Goal: Transaction & Acquisition: Purchase product/service

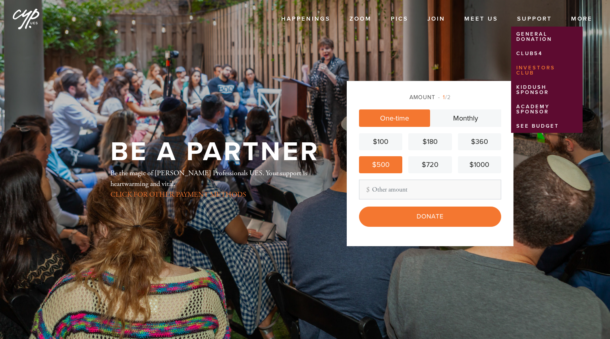
click at [530, 71] on link "Investors Club" at bounding box center [545, 71] width 68 height 18
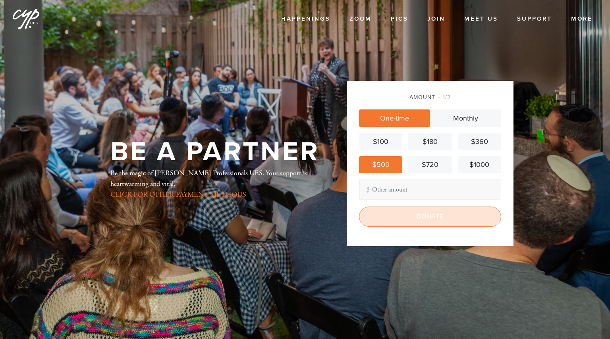
click at [413, 222] on input "Donate" at bounding box center [430, 217] width 142 height 20
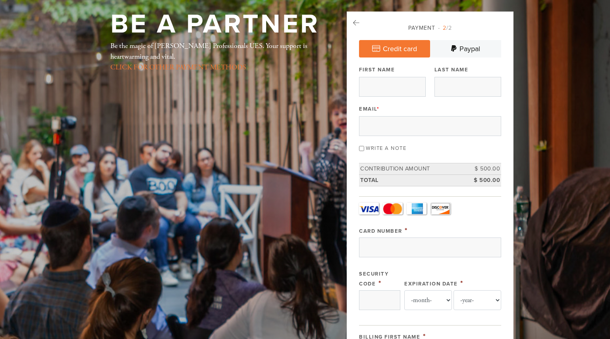
scroll to position [40, 0]
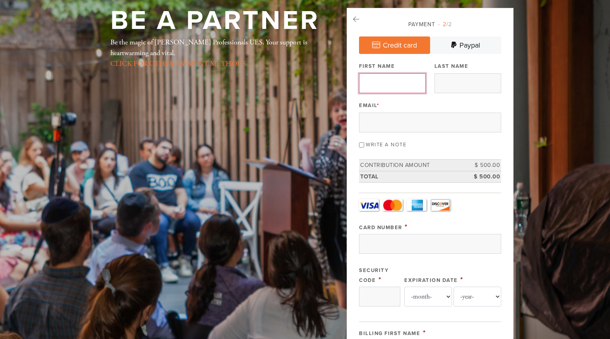
click at [401, 89] on input "First Name" at bounding box center [392, 83] width 67 height 20
type input "Charles"
type input "Feldman"
type input "137-58 70th Road"
type input "Flushing"
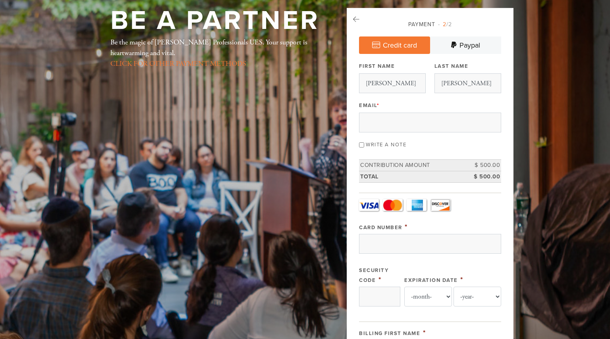
type input "United States"
type input "NY"
type input "11367"
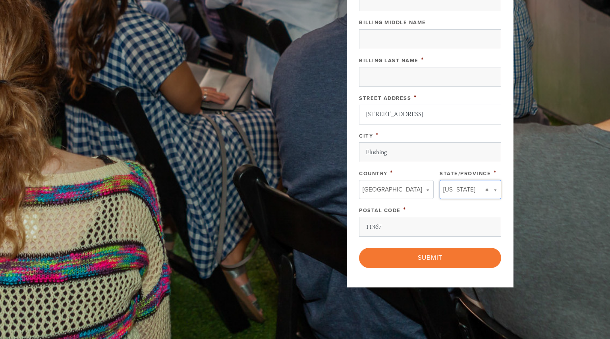
type input "NY"
type input "United States"
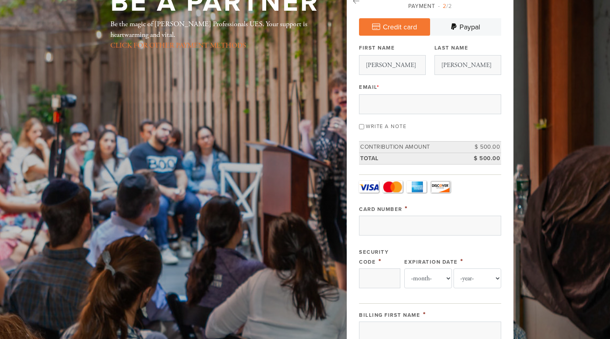
scroll to position [52, 0]
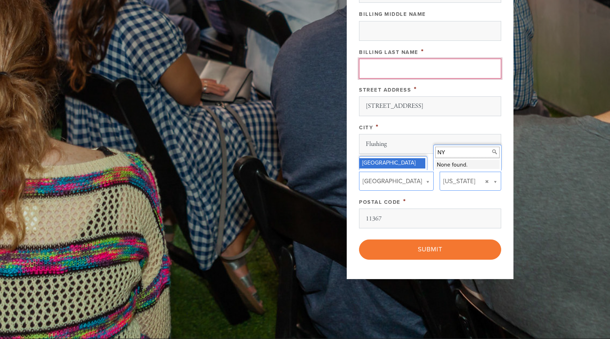
click at [407, 72] on input "Billing Last Name" at bounding box center [430, 69] width 142 height 20
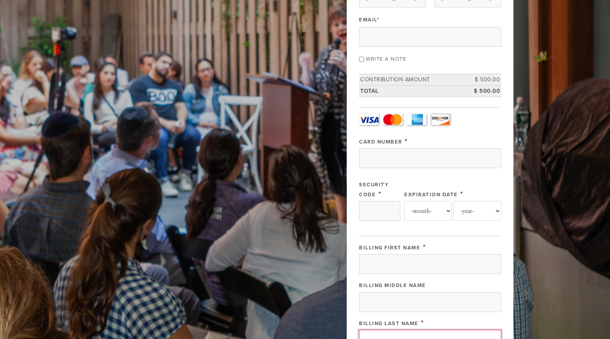
scroll to position [77, 0]
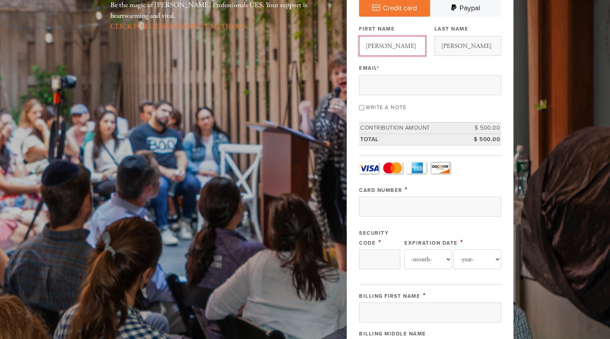
click at [374, 44] on input "Charles" at bounding box center [392, 46] width 67 height 20
type input "Julia"
click at [365, 92] on input "Email *" at bounding box center [430, 85] width 142 height 20
type input "Julia.Feldman08@gmail.com"
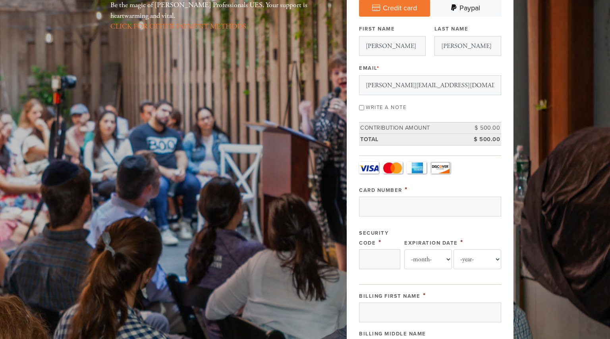
type input "United States"
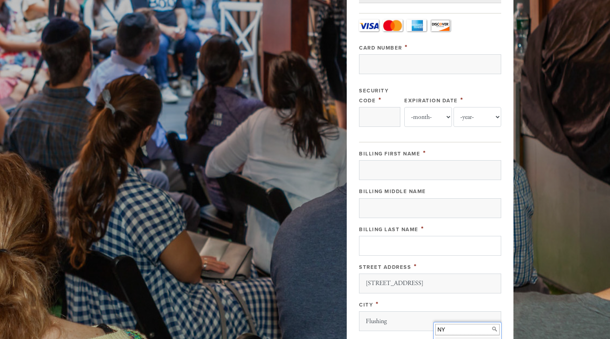
scroll to position [221, 0]
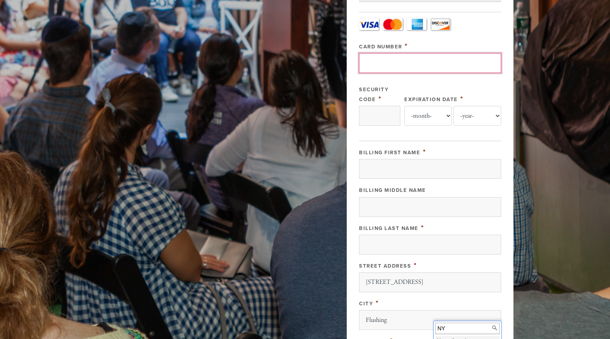
click at [424, 69] on input "Card Number" at bounding box center [430, 63] width 142 height 20
type input "4147099057566810"
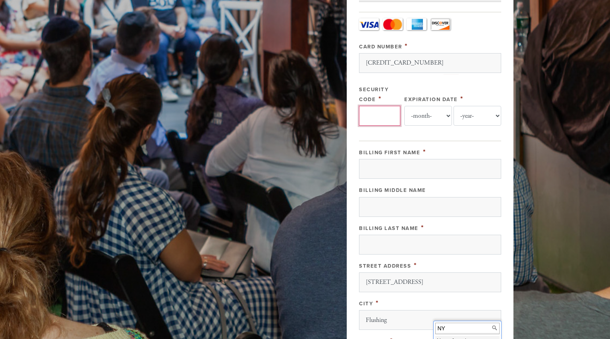
click at [385, 116] on input "Security Code" at bounding box center [379, 116] width 41 height 20
type input "288"
click at [434, 116] on select "-month- 01 02 03 04 05 06 07 08 09 10 11 12" at bounding box center [428, 116] width 48 height 20
select select "3"
click at [404, 106] on select "-month- 01 02 03 04 05 06 07 08 09 10 11 12" at bounding box center [428, 116] width 48 height 20
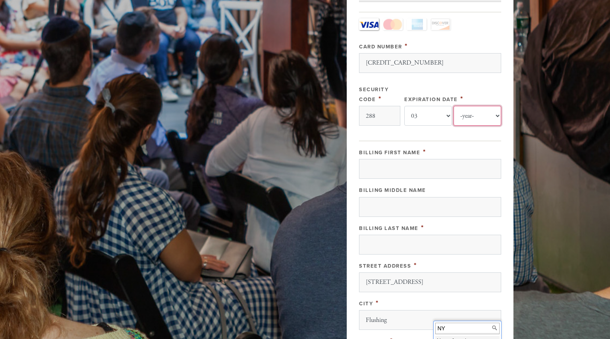
click at [469, 118] on select "-year- 2025 2026 2027 2028 2029 2030 2031 2032 2033 2034 2035" at bounding box center [477, 116] width 48 height 20
select select "2029"
click at [453, 106] on select "-year- 2025 2026 2027 2028 2029 2030 2031 2032 2033 2034 2035" at bounding box center [477, 116] width 48 height 20
click at [444, 169] on input "Billing First Name" at bounding box center [430, 169] width 142 height 20
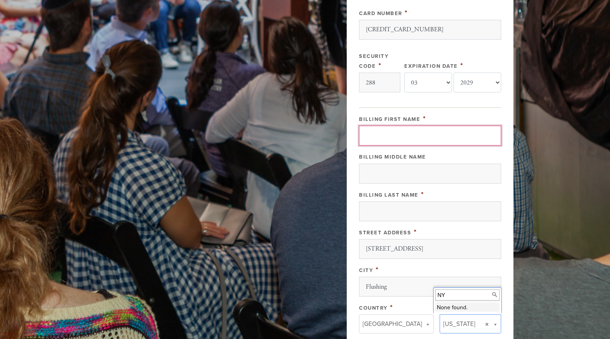
scroll to position [254, 0]
click at [448, 138] on input "Billing First Name" at bounding box center [430, 136] width 142 height 20
click at [388, 129] on input "Billing First Name" at bounding box center [430, 136] width 142 height 20
type input "Julia"
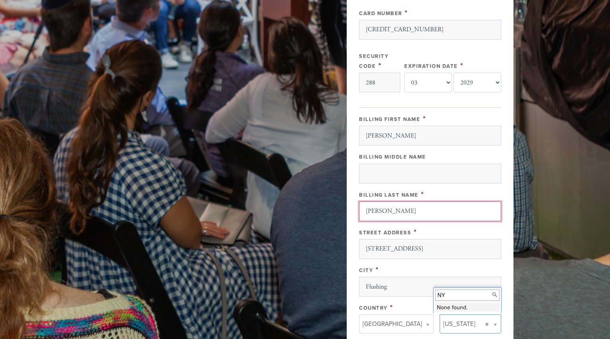
type input "Feldman"
click at [526, 144] on header "Happenings Events Classes Shabbat Torah Academy High Holidays Sukkot Israel Tri…" at bounding box center [305, 114] width 610 height 736
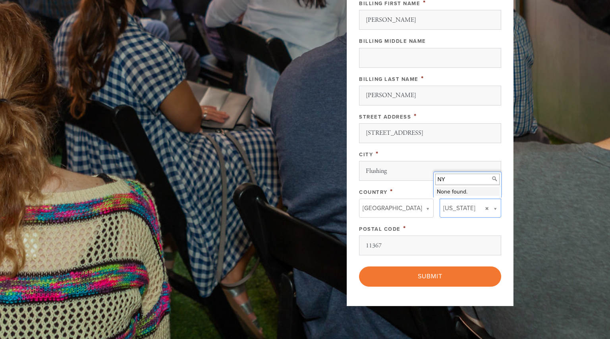
scroll to position [370, 0]
click at [469, 182] on input "NY" at bounding box center [467, 179] width 64 height 12
click at [438, 220] on div "Billing First Name * Julia Billing Middle Name Billing Last Name * Feldman Stre…" at bounding box center [430, 127] width 142 height 258
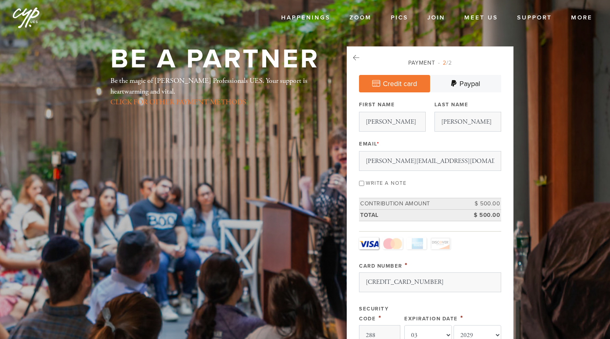
scroll to position [0, 0]
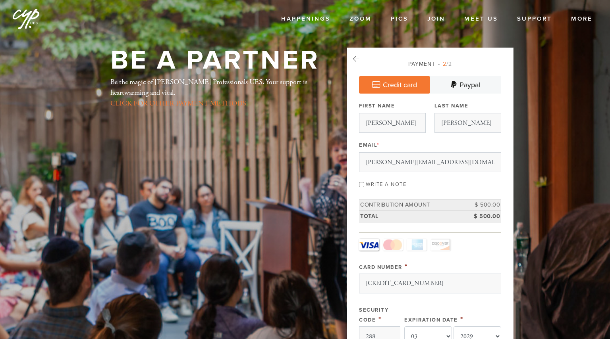
click at [404, 181] on label "Write a note" at bounding box center [386, 184] width 40 height 6
click at [364, 182] on input "Write a note" at bounding box center [361, 184] width 5 height 5
checkbox input "true"
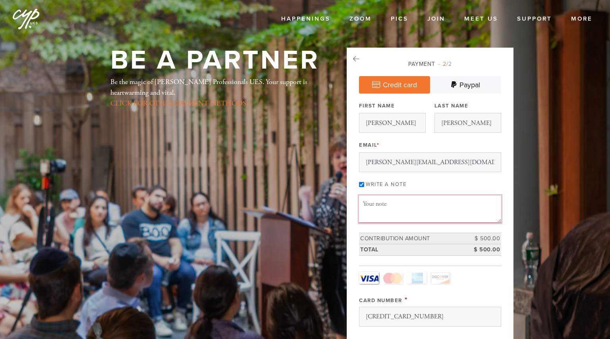
click at [393, 204] on textarea "Message or dedication" at bounding box center [430, 209] width 142 height 27
click at [452, 212] on textarea "Thank you for all that you do!" at bounding box center [430, 209] width 142 height 27
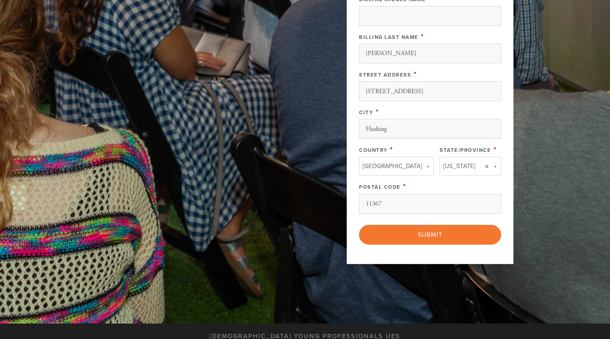
scroll to position [461, 0]
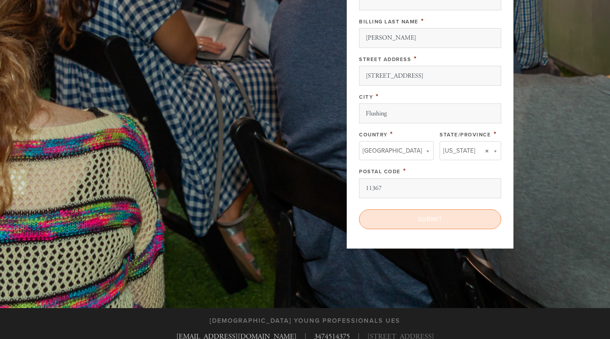
type textarea "Thank you for all that you do! I love the Monday night learning with Shayna!"
click at [462, 214] on input "Submit" at bounding box center [430, 220] width 142 height 20
